Goal: Task Accomplishment & Management: Manage account settings

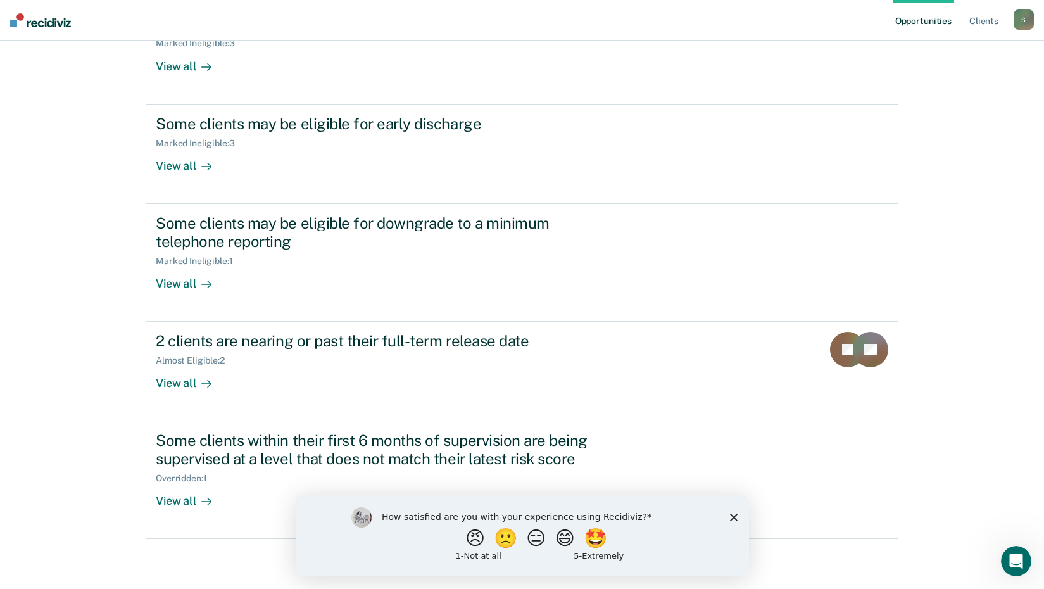
scroll to position [186, 0]
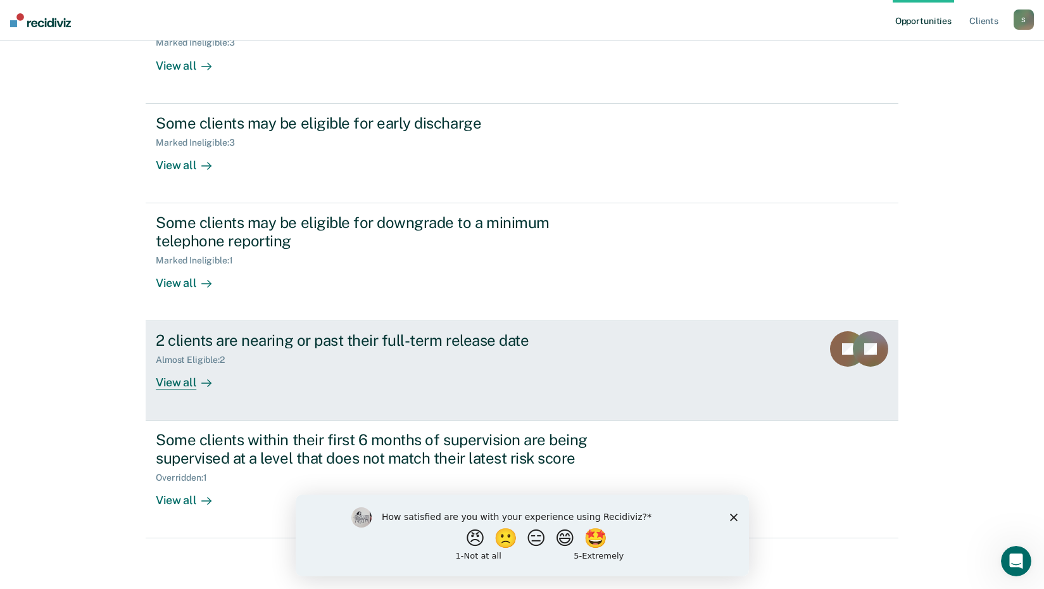
click at [168, 377] on div "View all" at bounding box center [191, 377] width 71 height 25
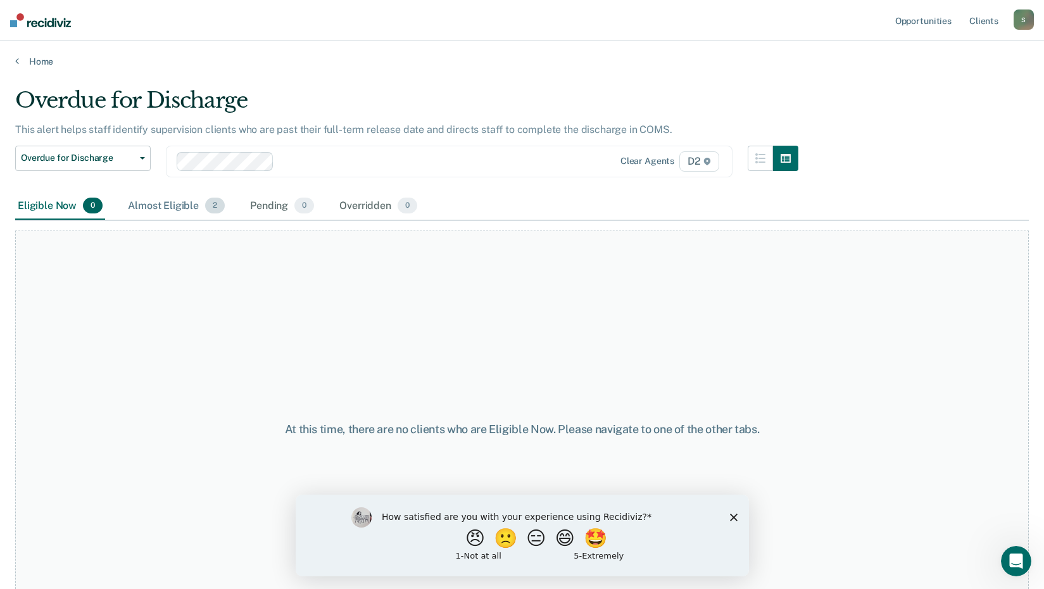
click at [182, 215] on div "Almost Eligible 2" at bounding box center [176, 206] width 102 height 28
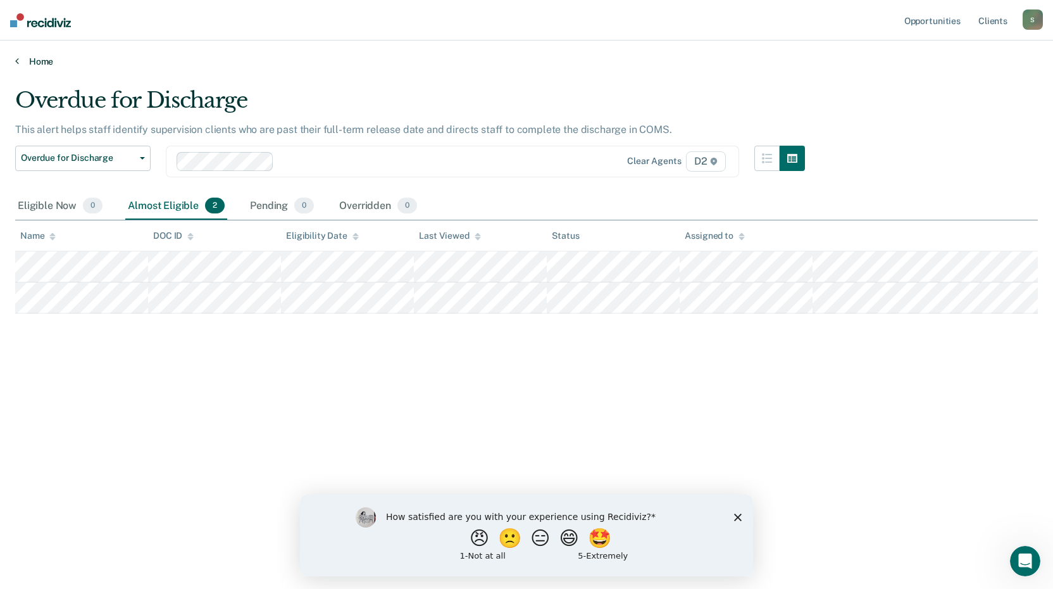
click at [35, 63] on link "Home" at bounding box center [526, 61] width 1023 height 11
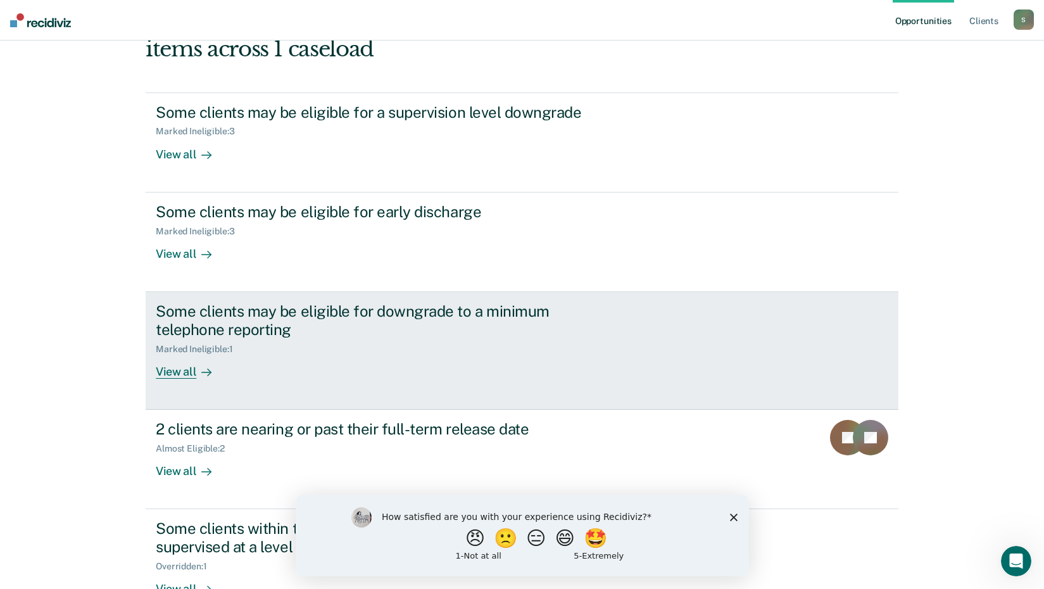
scroll to position [44, 0]
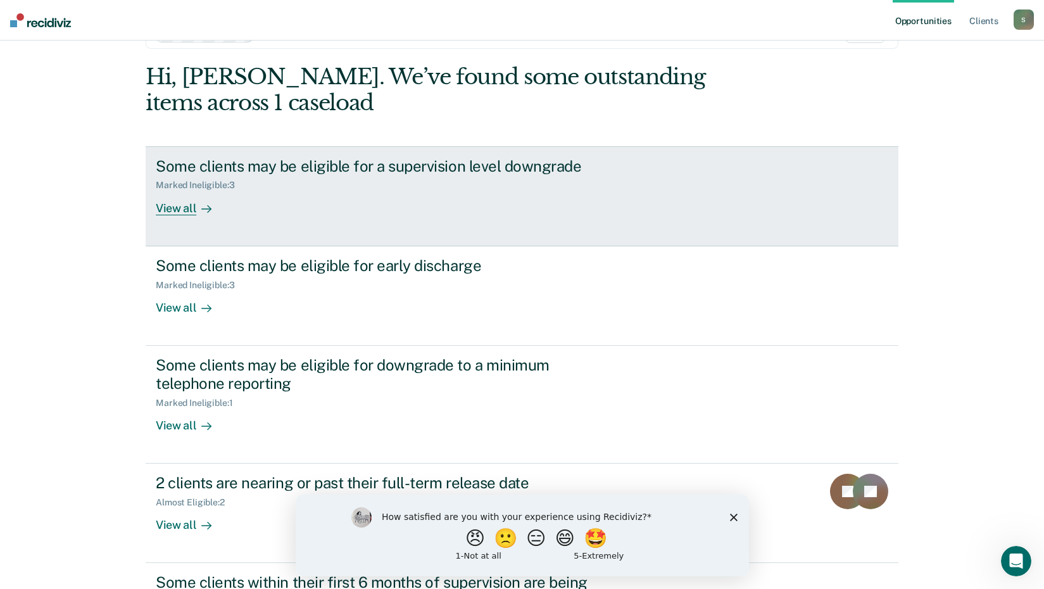
click at [178, 208] on div "View all" at bounding box center [191, 203] width 71 height 25
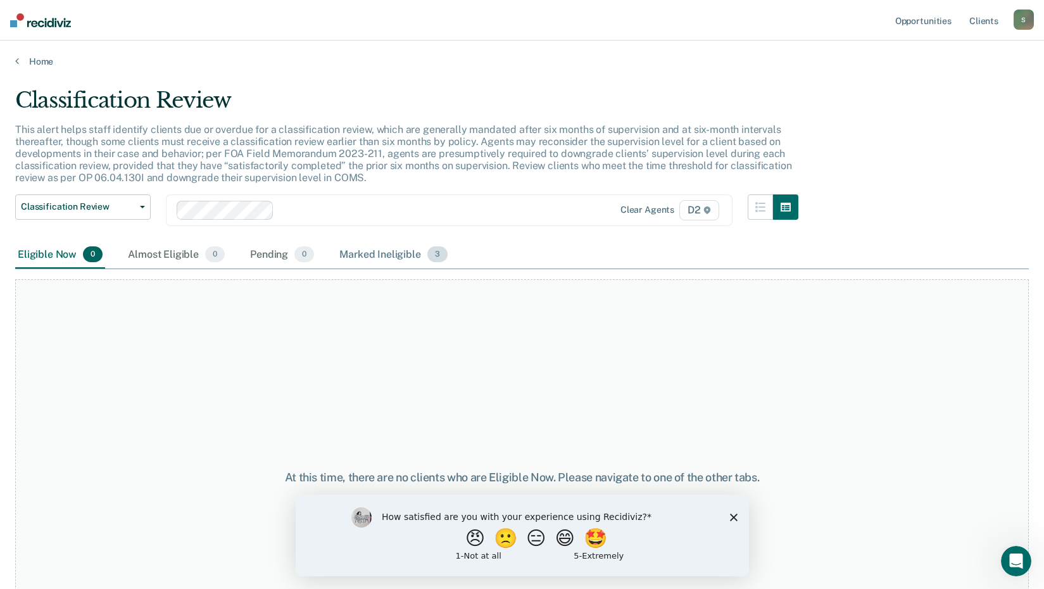
click at [392, 255] on div "Marked Ineligible 3" at bounding box center [393, 255] width 113 height 28
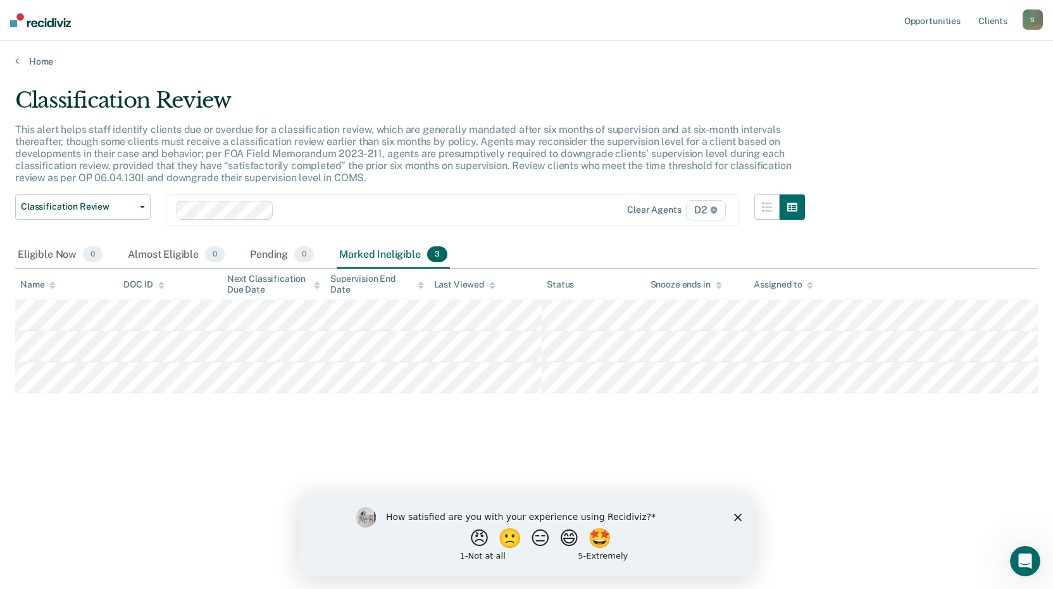
click at [1038, 25] on div "S" at bounding box center [1033, 19] width 20 height 20
click at [950, 79] on link "Log Out" at bounding box center [982, 83] width 102 height 11
